Goal: Find specific page/section: Find specific page/section

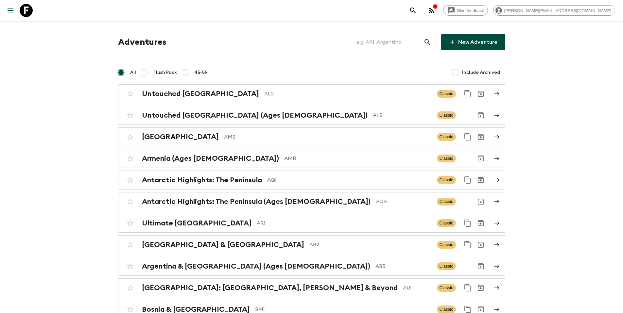
click at [389, 45] on input "text" at bounding box center [388, 42] width 72 height 18
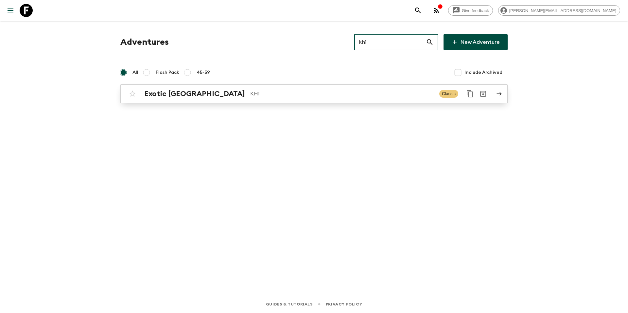
type input "kh1"
click at [313, 98] on div "Exotic [GEOGRAPHIC_DATA] KH1 Classic" at bounding box center [301, 93] width 351 height 13
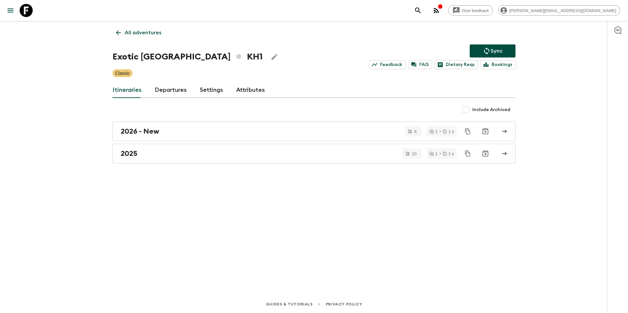
click at [173, 89] on link "Departures" at bounding box center [171, 90] width 32 height 16
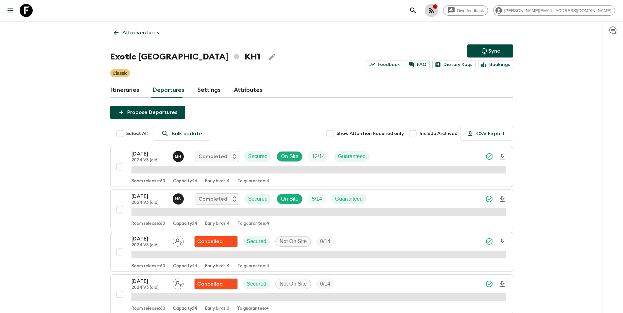
click at [434, 11] on icon "button" at bounding box center [431, 10] width 5 height 5
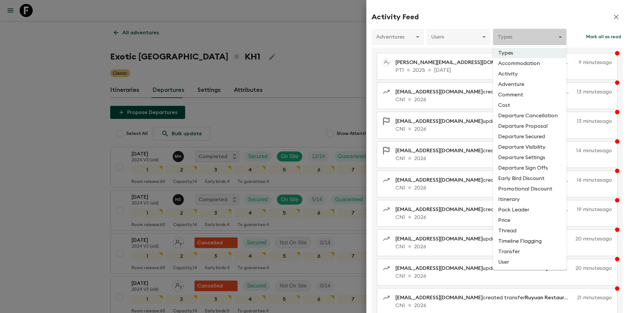
click at [513, 39] on div at bounding box center [314, 156] width 628 height 313
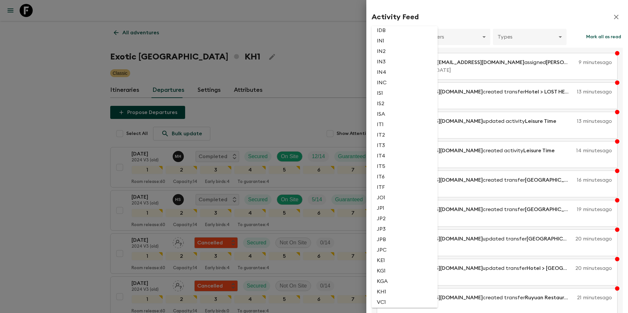
scroll to position [760, 0]
click at [392, 291] on li "KH1" at bounding box center [405, 289] width 66 height 10
type input "6f3d1410-9bf5-4462-bd79-0aaa33302e8e"
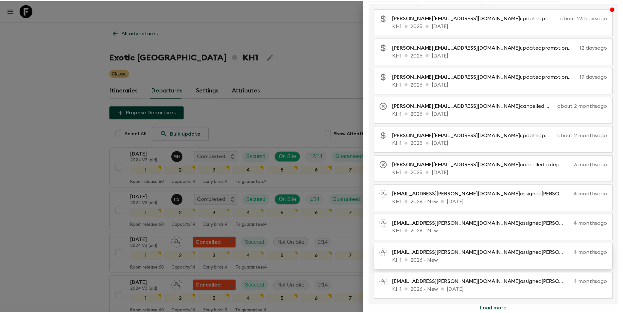
scroll to position [47, 0]
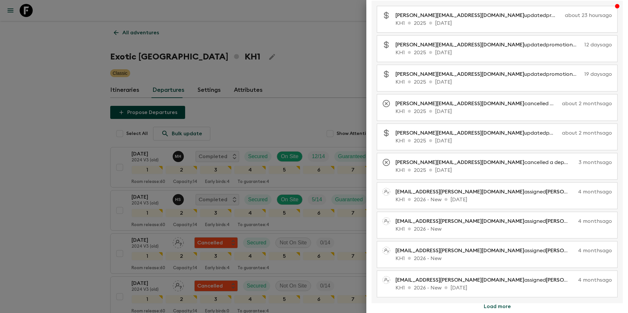
click at [322, 64] on div at bounding box center [314, 156] width 628 height 313
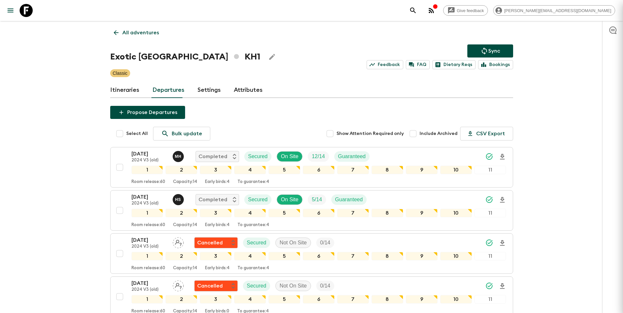
scroll to position [0, 0]
